Goal: Task Accomplishment & Management: Manage account settings

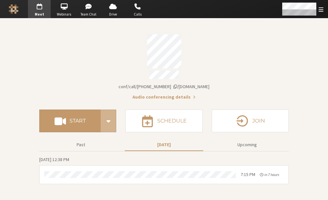
click at [47, 31] on section "Meeting link [DOMAIN_NAME]/conf/call/9168685 Audio conferencing details" at bounding box center [163, 65] width 249 height 71
click at [39, 20] on section "Meeting link [DOMAIN_NAME]/conf/call/9168685 Audio conferencing details Start S…" at bounding box center [164, 109] width 328 height 182
click at [91, 11] on span "button" at bounding box center [88, 6] width 23 height 10
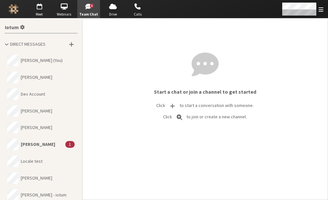
click at [28, 139] on button "[PERSON_NAME] 1" at bounding box center [41, 144] width 73 height 17
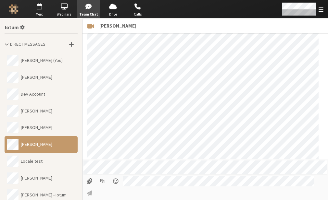
scroll to position [409, 0]
click at [321, 12] on span "Open menu" at bounding box center [320, 9] width 5 height 6
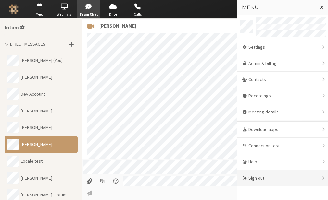
click at [276, 178] on div "Sign out" at bounding box center [282, 178] width 91 height 16
